Goal: Task Accomplishment & Management: Use online tool/utility

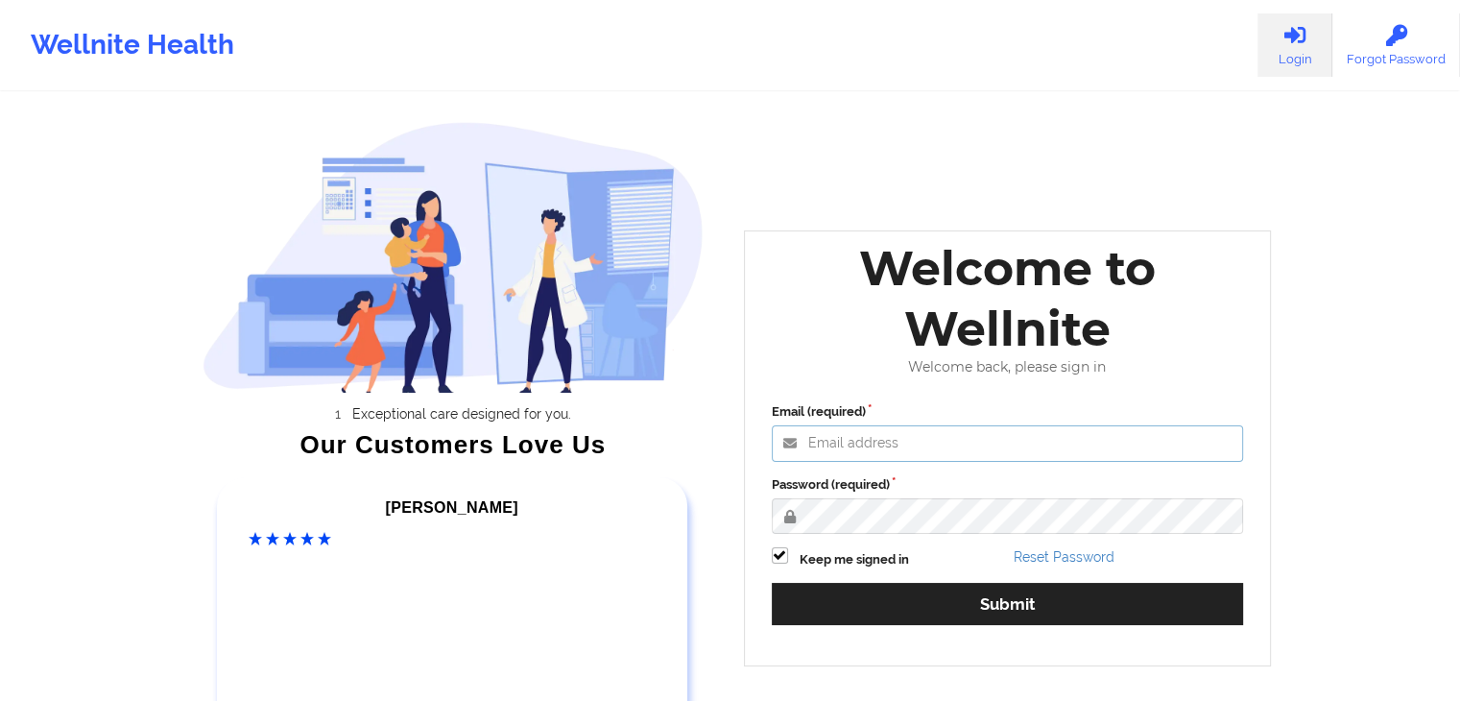
click at [944, 427] on input "Email (required)" at bounding box center [1008, 443] width 472 height 36
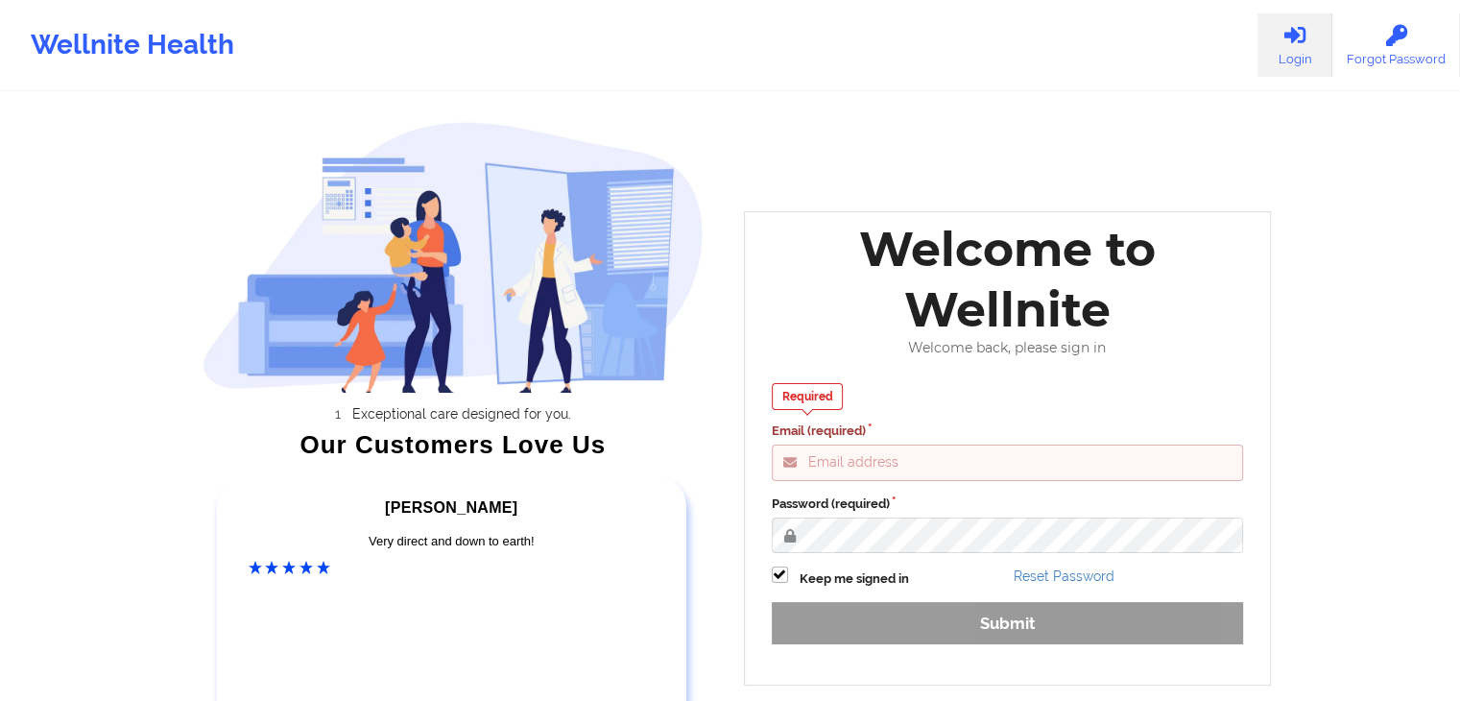
paste input "[EMAIL_ADDRESS][DOMAIN_NAME]"
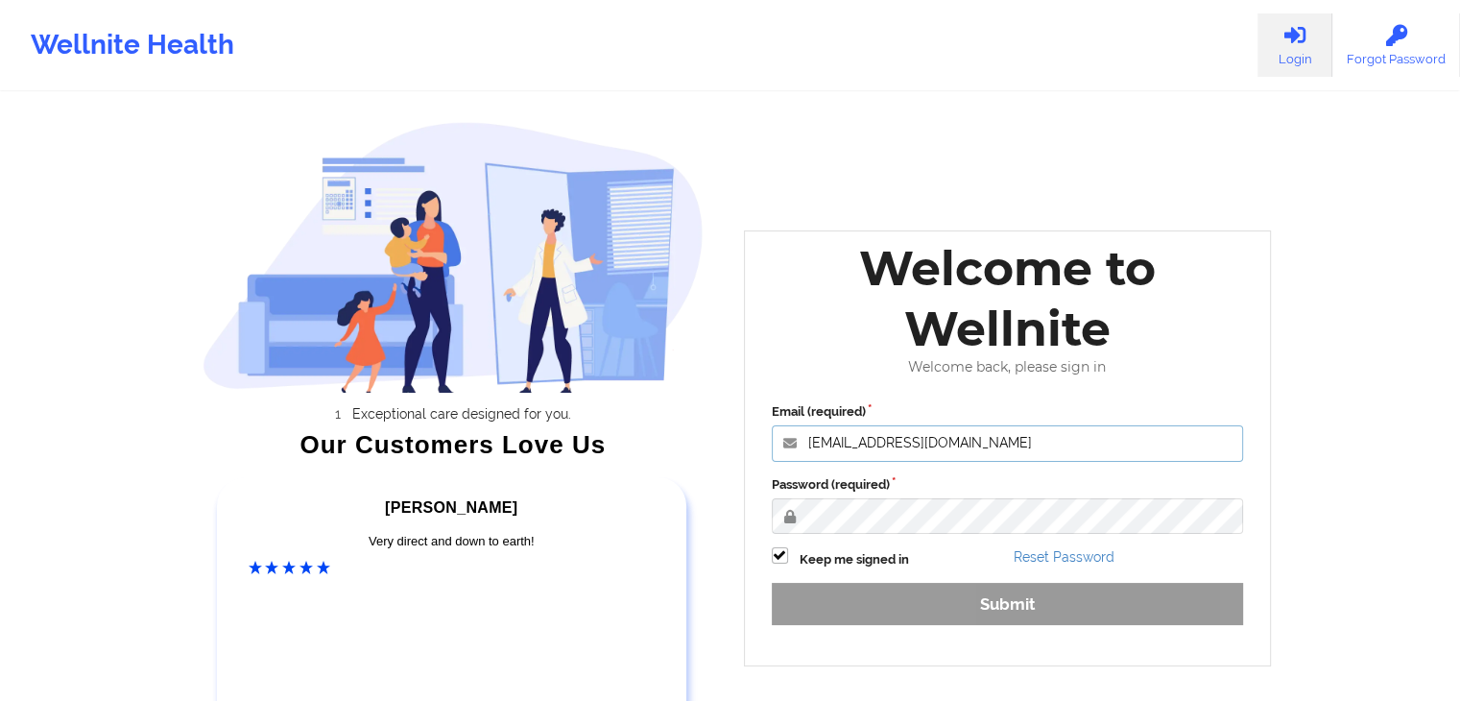
type input "[EMAIL_ADDRESS][DOMAIN_NAME]"
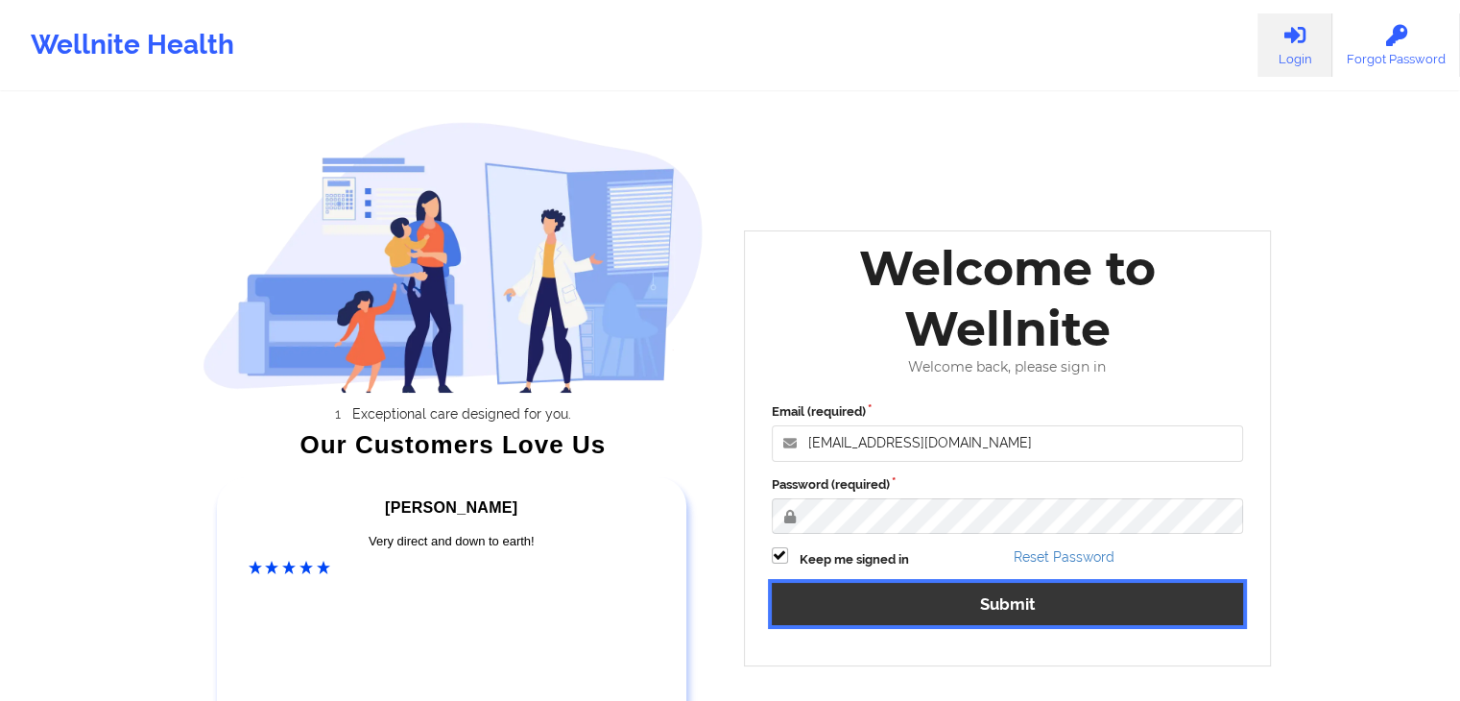
click at [903, 605] on button "Submit" at bounding box center [1008, 603] width 472 height 41
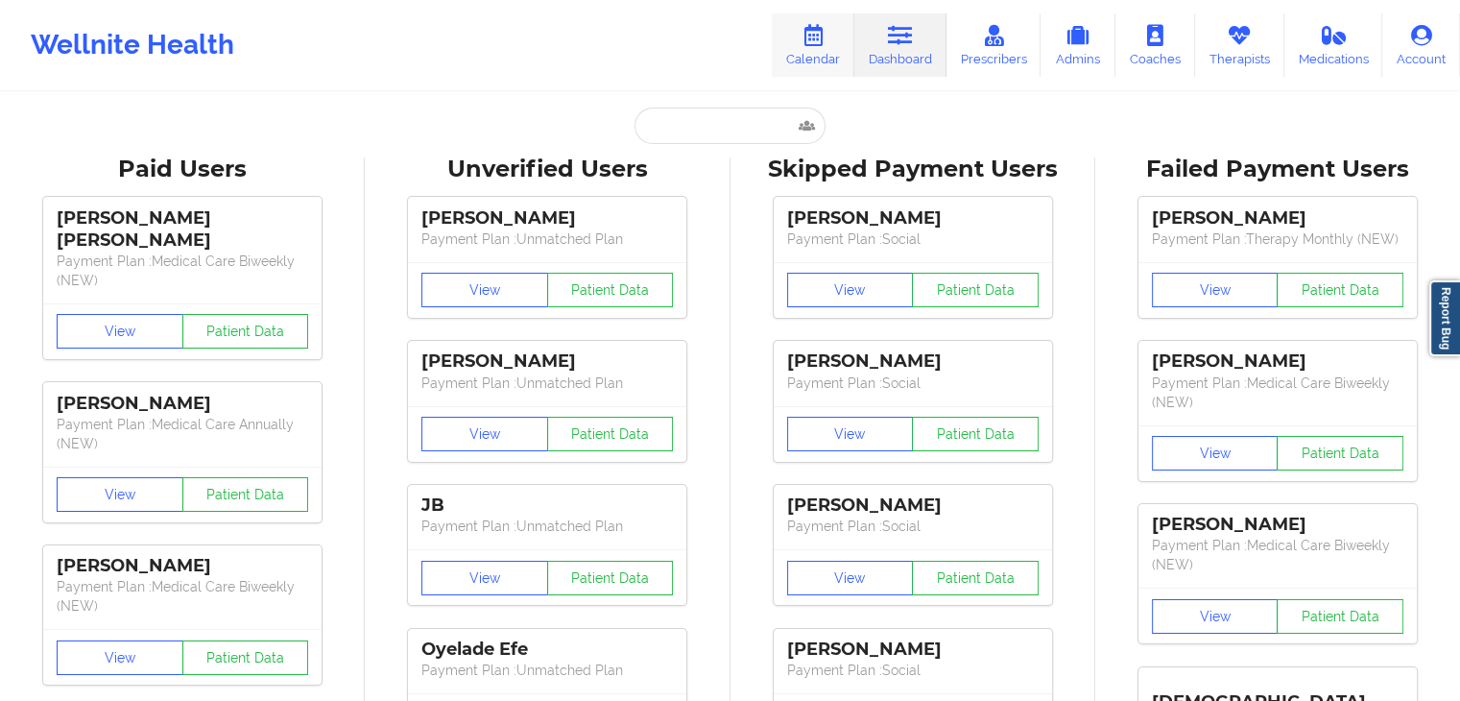
click at [814, 37] on icon at bounding box center [813, 35] width 25 height 21
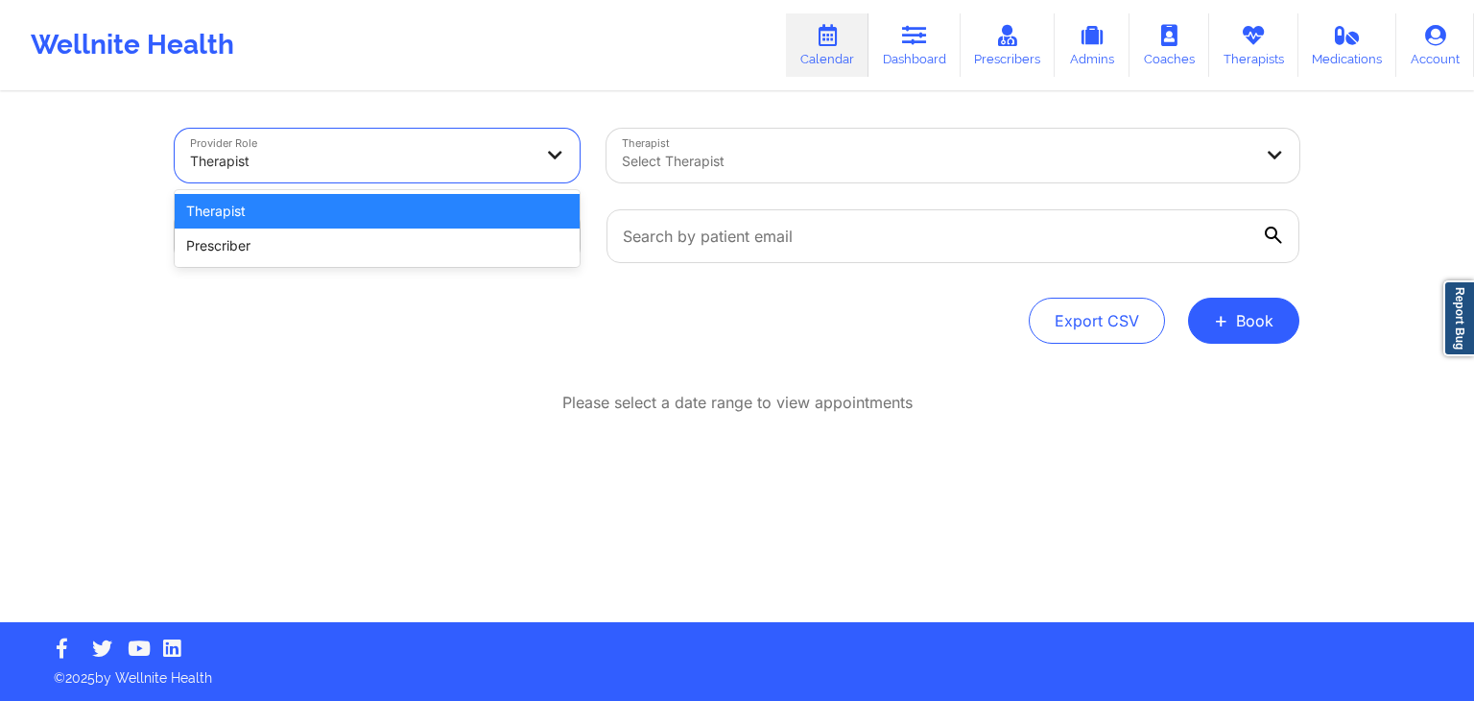
click at [461, 162] on div at bounding box center [361, 161] width 342 height 23
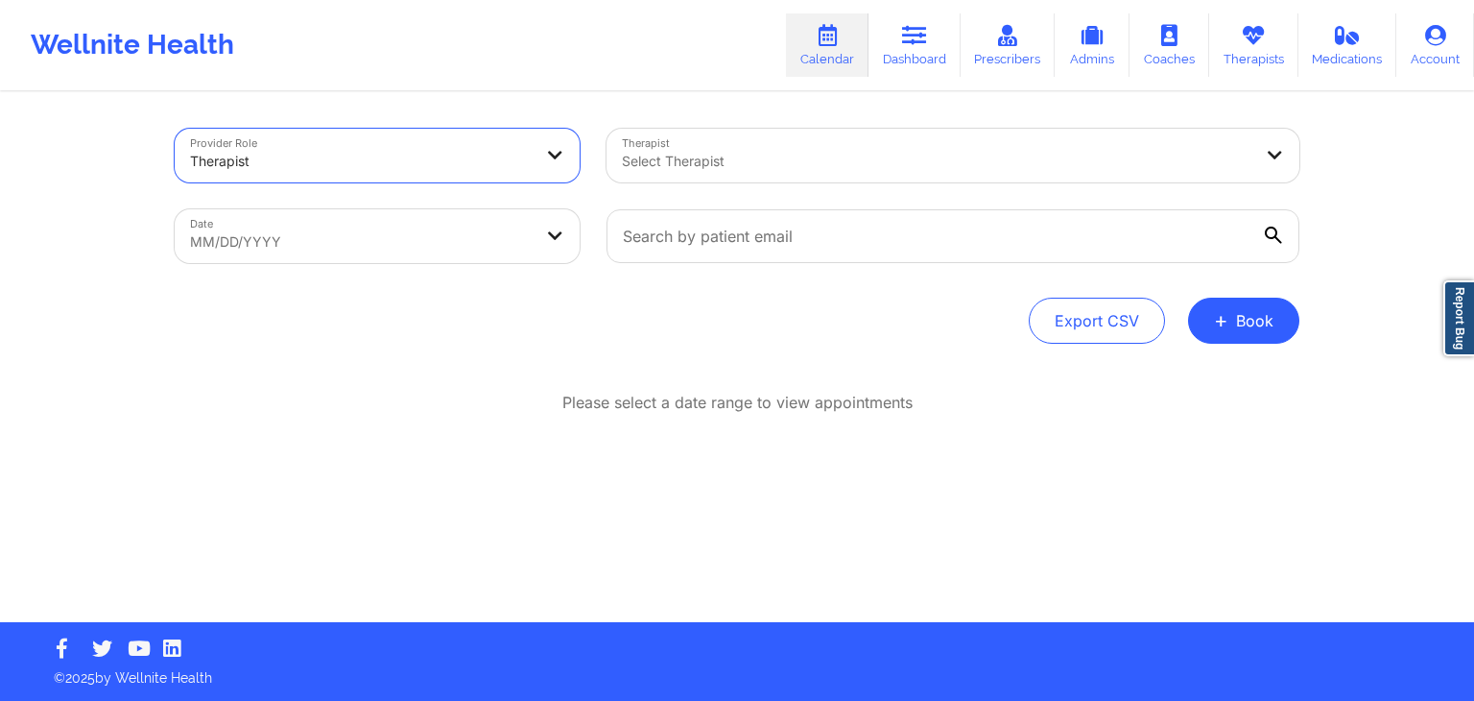
click at [733, 175] on div "Select Therapist" at bounding box center [930, 156] width 647 height 54
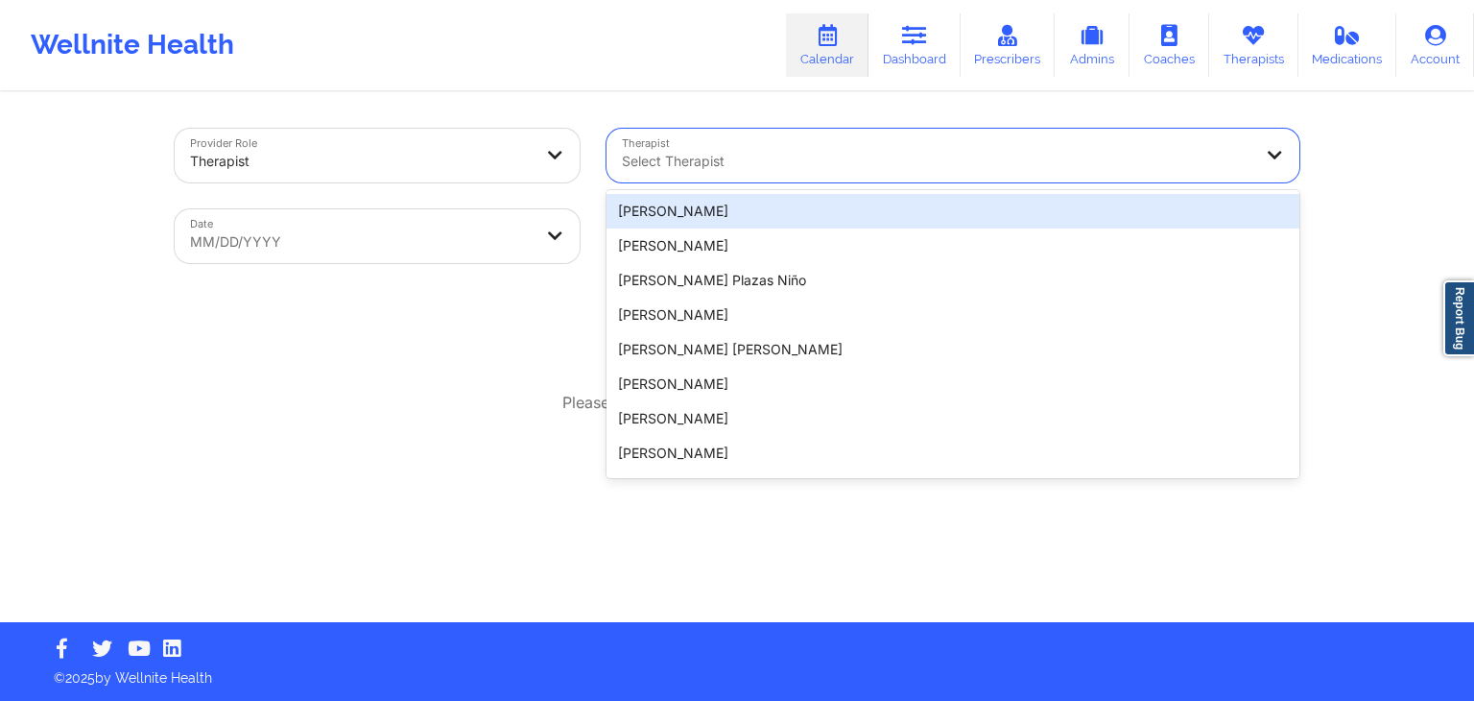
click at [826, 152] on div at bounding box center [937, 161] width 630 height 23
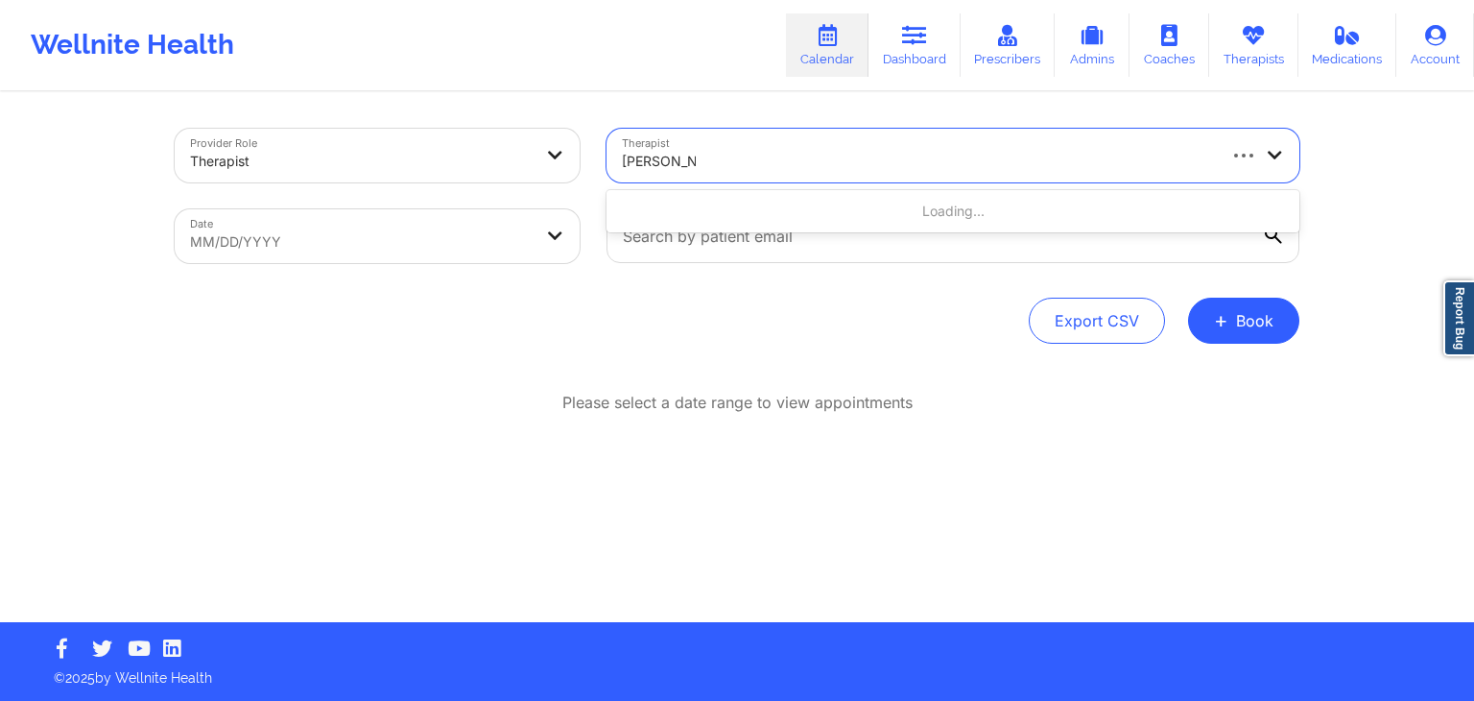
type input "[PERSON_NAME]"
click at [115, 42] on div "Wellnite Health" at bounding box center [132, 45] width 265 height 77
